Goal: Information Seeking & Learning: Find specific fact

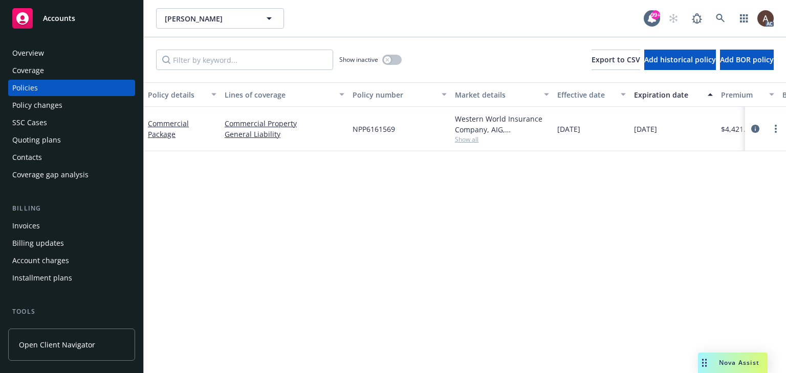
click at [69, 88] on div "Policies" at bounding box center [71, 88] width 119 height 16
click at [756, 127] on icon "circleInformation" at bounding box center [755, 129] width 8 height 8
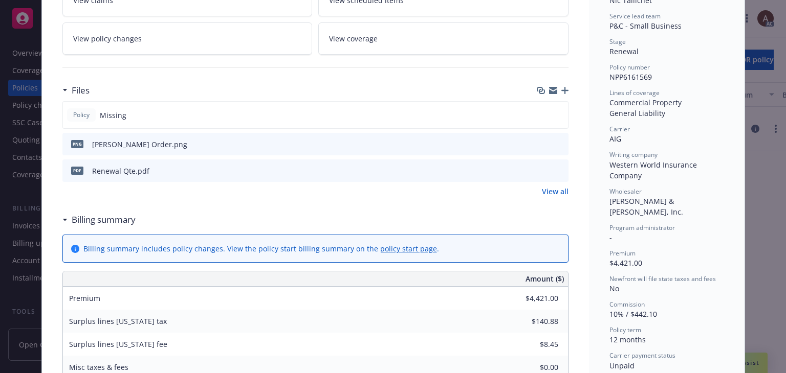
scroll to position [256, 0]
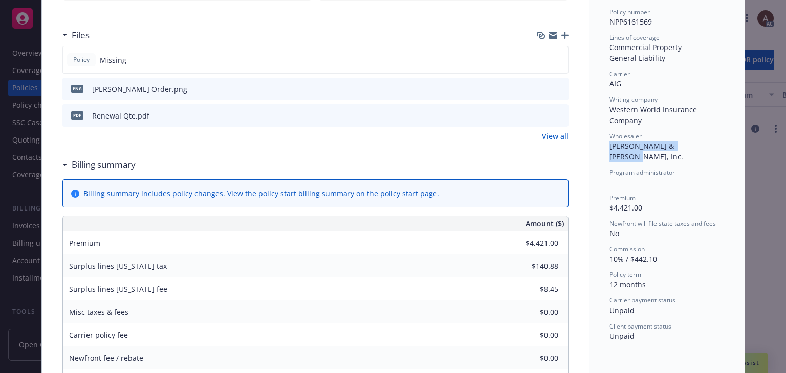
drag, startPoint x: 607, startPoint y: 145, endPoint x: 693, endPoint y: 144, distance: 86.5
click at [693, 144] on div "Wholesaler Anderson & Murison, Inc." at bounding box center [666, 147] width 115 height 30
copy span "Anderson & Murison, Inc."
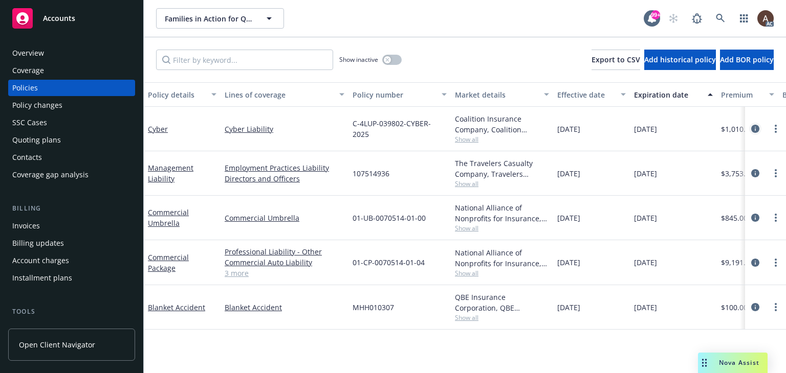
drag, startPoint x: 756, startPoint y: 128, endPoint x: 750, endPoint y: 129, distance: 5.1
click at [756, 128] on icon "circleInformation" at bounding box center [755, 129] width 8 height 8
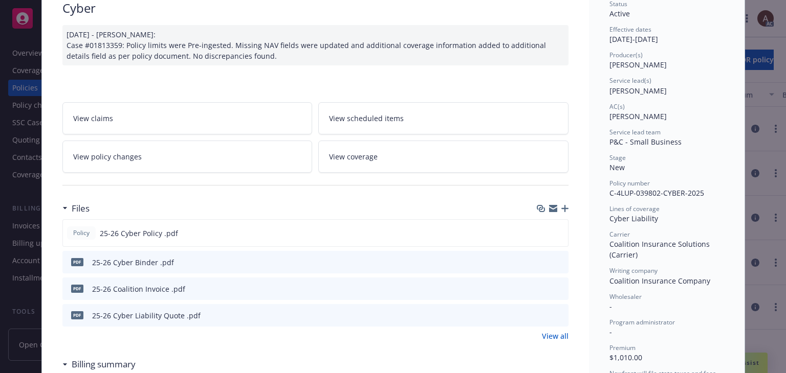
scroll to position [102, 0]
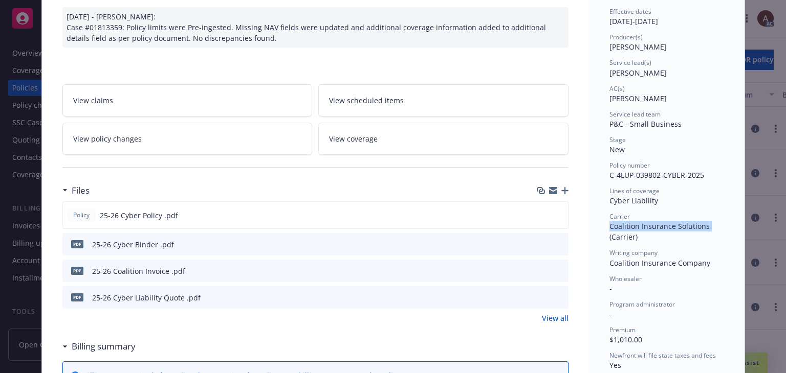
drag, startPoint x: 606, startPoint y: 226, endPoint x: 705, endPoint y: 226, distance: 98.7
click at [705, 226] on div "Carrier Coalition Insurance Solutions (Carrier)" at bounding box center [666, 227] width 115 height 30
copy span "Coalition Insurance Solutions"
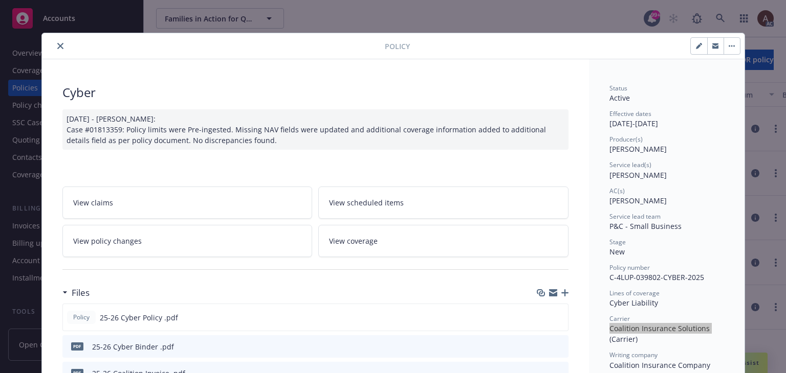
click at [57, 41] on button "close" at bounding box center [60, 46] width 12 height 12
